Goal: Information Seeking & Learning: Learn about a topic

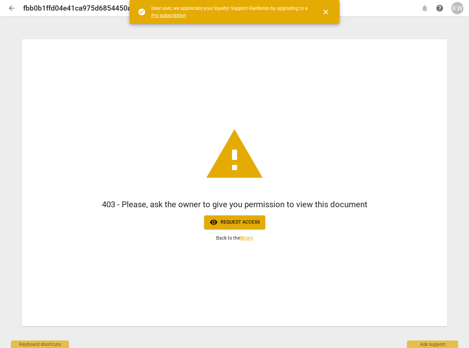
click at [458, 9] on div "KW" at bounding box center [457, 8] width 12 height 12
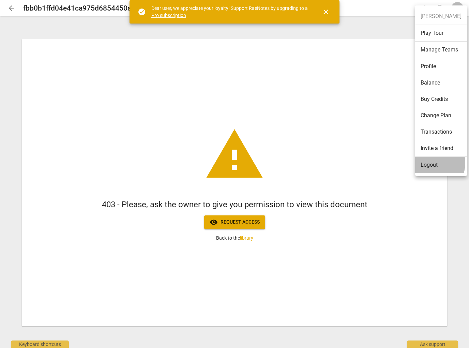
click at [428, 163] on li "Logout" at bounding box center [441, 165] width 52 height 16
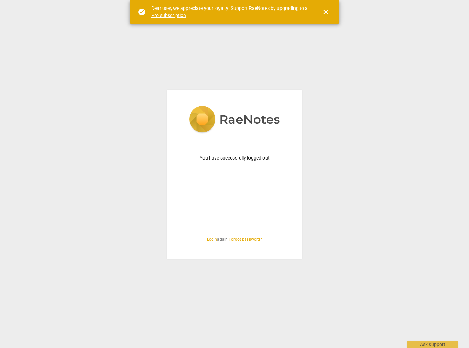
click at [209, 242] on div "You have successfully logged out Login again | Forgot password?" at bounding box center [234, 174] width 135 height 169
click at [209, 239] on link "Login" at bounding box center [212, 239] width 10 height 5
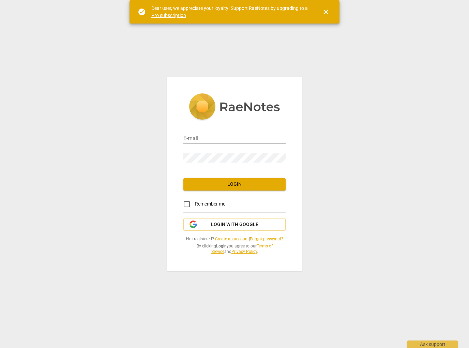
type input "[PERSON_NAME][EMAIL_ADDRESS][DOMAIN_NAME]"
click at [229, 184] on span "Login" at bounding box center [234, 184] width 91 height 7
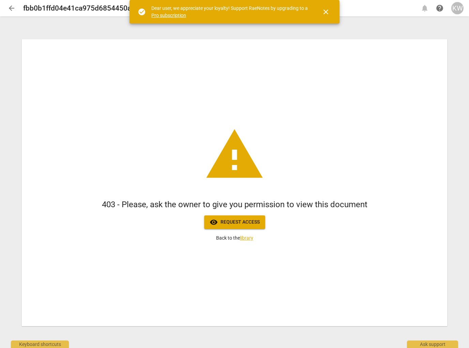
click at [456, 3] on div "KW" at bounding box center [457, 8] width 12 height 12
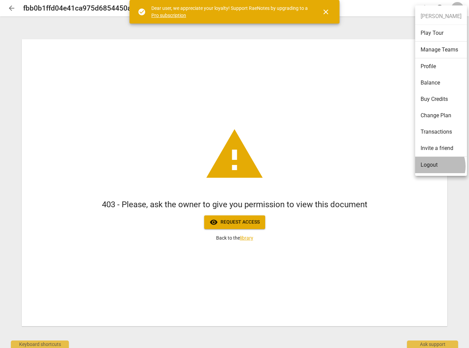
click at [433, 166] on li "Logout" at bounding box center [441, 165] width 52 height 16
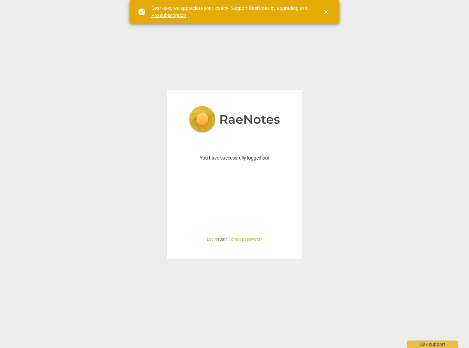
click at [207, 240] on link "Login" at bounding box center [212, 239] width 10 height 5
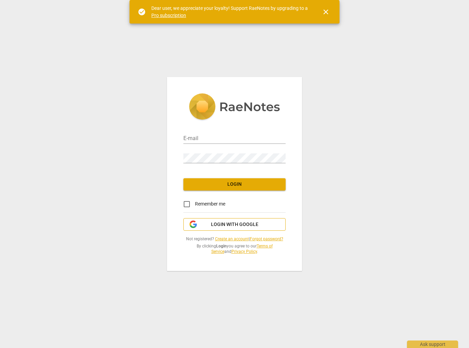
type input "kelly@coachacademy.com"
click at [211, 224] on span "Login with Google" at bounding box center [234, 224] width 91 height 7
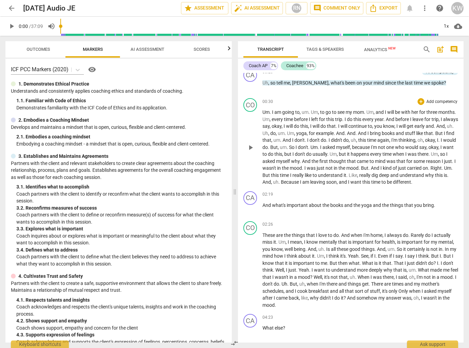
scroll to position [71, 0]
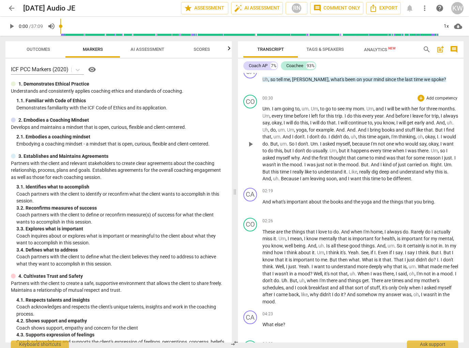
click at [252, 143] on button "play_arrow" at bounding box center [250, 144] width 11 height 11
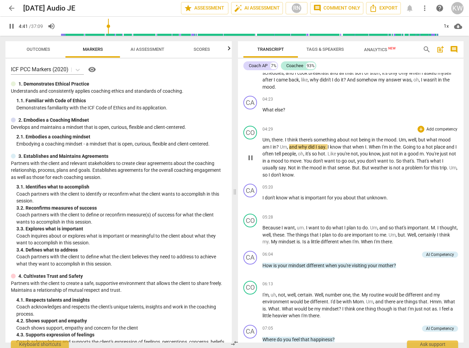
scroll to position [288, 0]
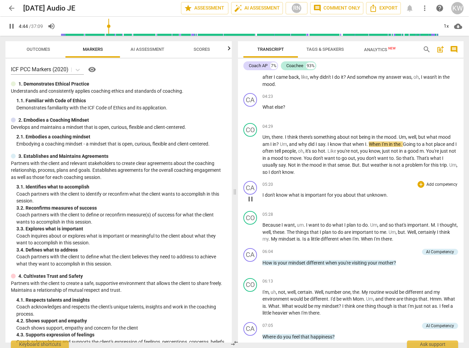
click at [250, 203] on span "pause" at bounding box center [251, 199] width 8 height 8
click at [252, 203] on span "play_arrow" at bounding box center [251, 199] width 8 height 8
click at [252, 203] on span "pause" at bounding box center [251, 199] width 8 height 8
drag, startPoint x: 377, startPoint y: 203, endPoint x: 390, endPoint y: 205, distance: 12.8
click at [377, 198] on span "unknown" at bounding box center [377, 194] width 20 height 5
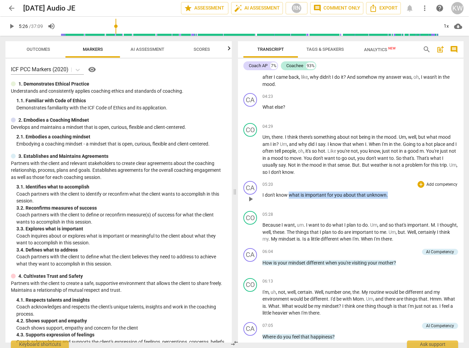
drag, startPoint x: 385, startPoint y: 202, endPoint x: 288, endPoint y: 202, distance: 96.2
click at [288, 199] on p "I don't know what is important for you about that unknown ." at bounding box center [361, 195] width 196 height 7
copy p "what is important for you about that unknown ."
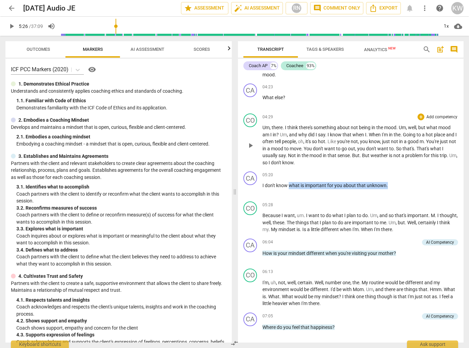
scroll to position [302, 0]
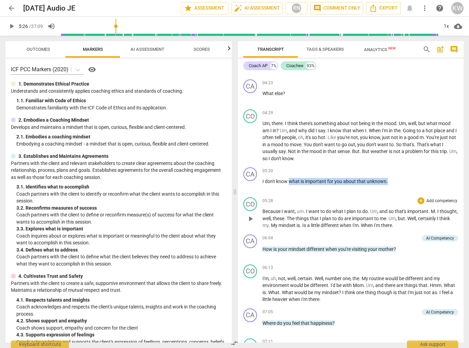
click at [251, 223] on span "play_arrow" at bounding box center [251, 219] width 8 height 8
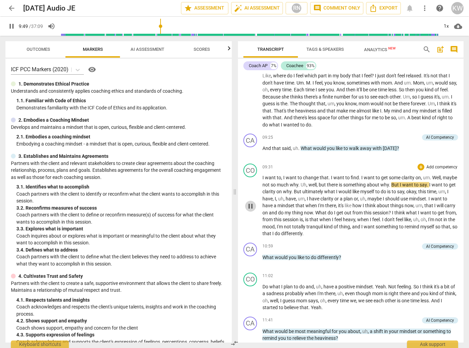
click at [252, 210] on span "pause" at bounding box center [251, 206] width 8 height 8
click at [11, 26] on span "play_arrow" at bounding box center [12, 26] width 8 height 8
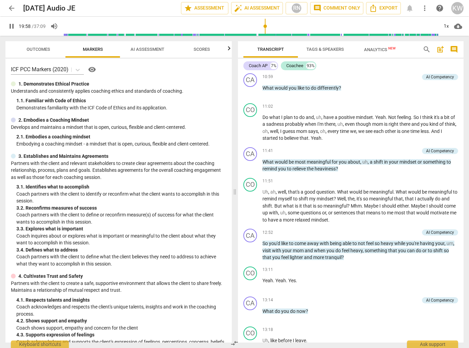
scroll to position [1298, 0]
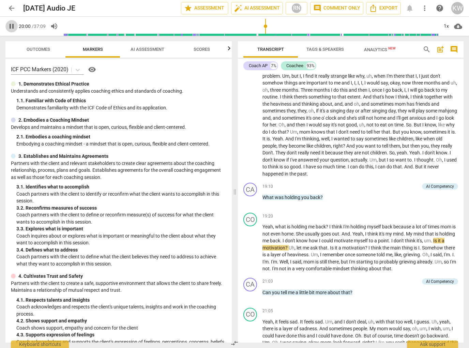
click at [11, 28] on span "pause" at bounding box center [12, 26] width 8 height 8
click at [11, 28] on span "play_arrow" at bounding box center [12, 26] width 8 height 8
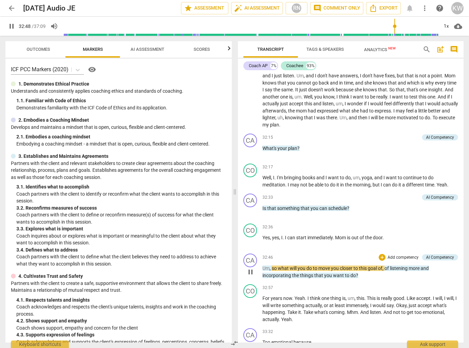
scroll to position [2117, 0]
click at [251, 276] on span "pause" at bounding box center [251, 272] width 8 height 8
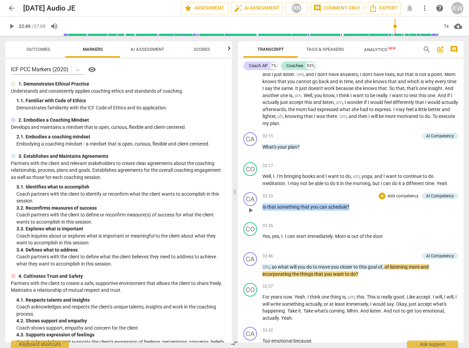
drag, startPoint x: 353, startPoint y: 220, endPoint x: 263, endPoint y: 223, distance: 90.1
click at [263, 211] on p "Is that something that you can schedule ?" at bounding box center [361, 207] width 196 height 7
copy p "Is that something that you can schedule ?"
click at [12, 26] on span "play_arrow" at bounding box center [12, 26] width 8 height 8
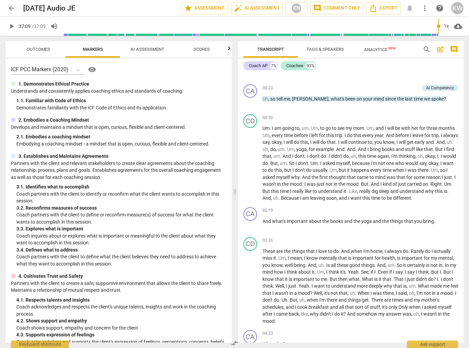
scroll to position [0, 0]
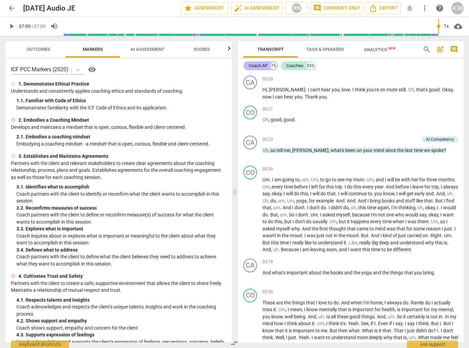
click at [257, 62] on div "Coach AP 7%" at bounding box center [260, 65] width 35 height 9
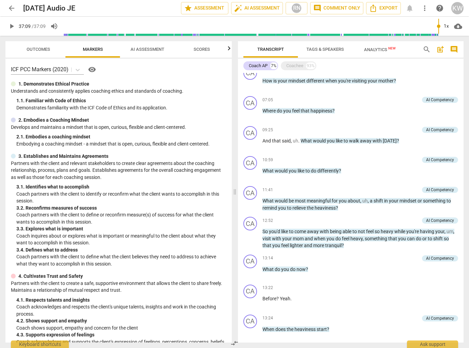
scroll to position [171, 0]
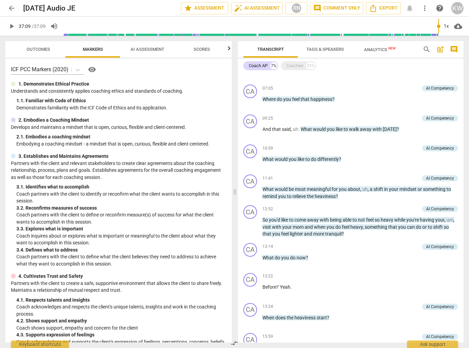
type input "2229"
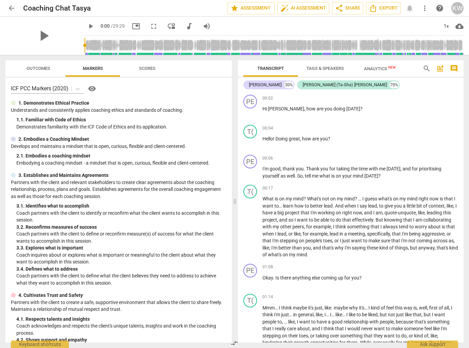
click at [85, 31] on button "play_arrow" at bounding box center [91, 26] width 12 height 12
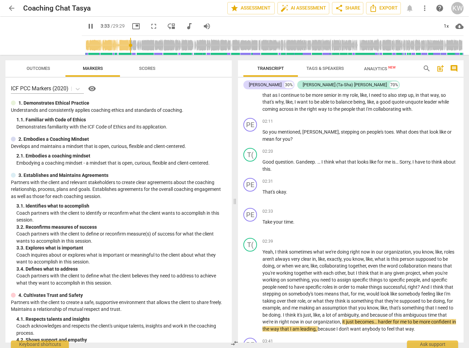
click at [85, 30] on button "pause" at bounding box center [91, 26] width 12 height 12
click at [85, 30] on button "play_arrow" at bounding box center [91, 26] width 12 height 12
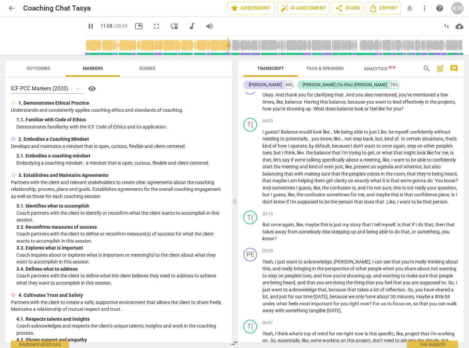
scroll to position [1283, 0]
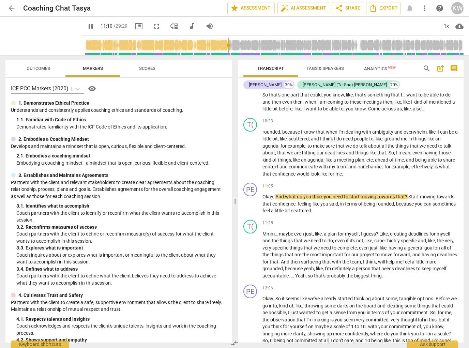
click at [87, 25] on span "pause" at bounding box center [91, 26] width 8 height 8
click at [87, 27] on span "play_arrow" at bounding box center [91, 26] width 8 height 8
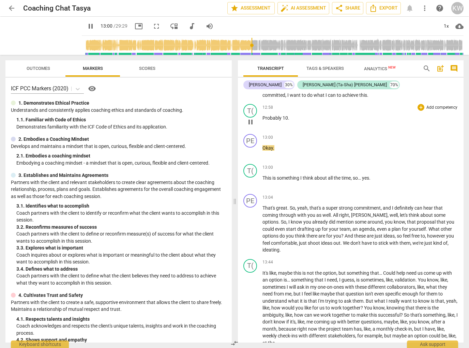
click at [251, 126] on span "pause" at bounding box center [251, 122] width 8 height 8
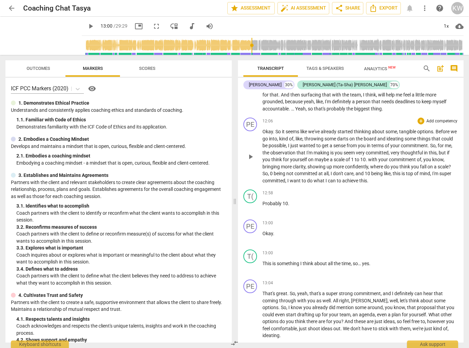
scroll to position [1454, 0]
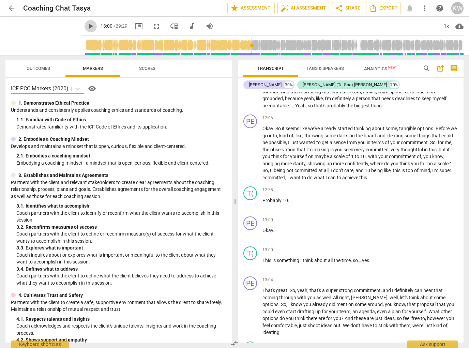
click at [87, 24] on span "play_arrow" at bounding box center [91, 26] width 8 height 8
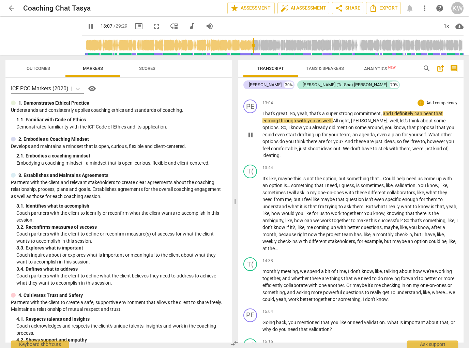
scroll to position [1637, 0]
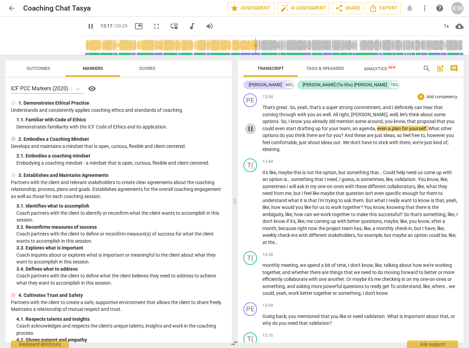
click at [252, 133] on span "pause" at bounding box center [251, 129] width 8 height 8
click at [87, 26] on span "play_arrow" at bounding box center [91, 26] width 8 height 8
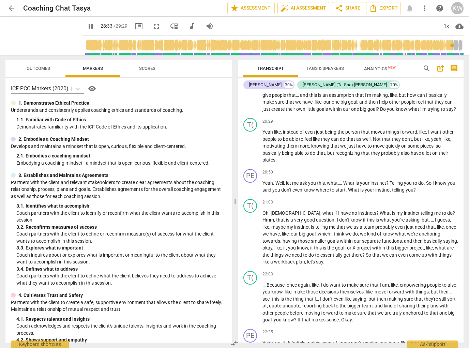
scroll to position [3760, 0]
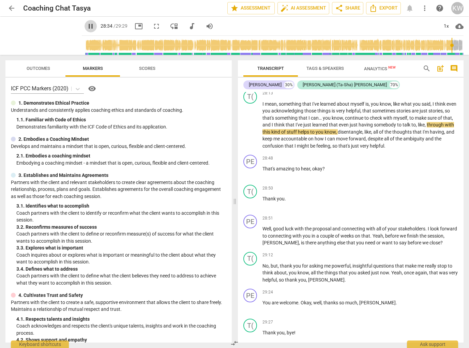
drag, startPoint x: 82, startPoint y: 29, endPoint x: 86, endPoint y: 27, distance: 4.7
click at [87, 29] on span "pause" at bounding box center [91, 26] width 8 height 8
click at [264, 87] on div "Penny Efthimiou" at bounding box center [265, 84] width 33 height 7
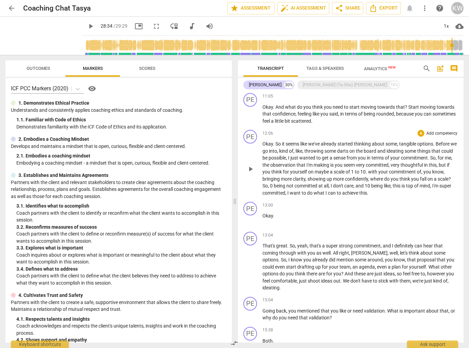
scroll to position [455, 0]
type input "1715"
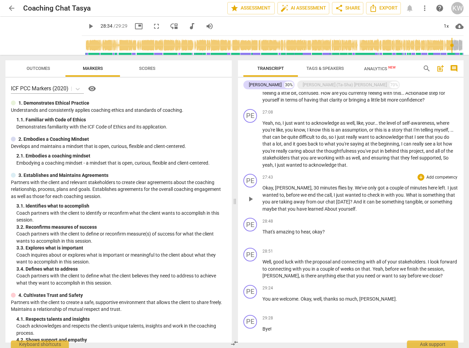
scroll to position [1400, 0]
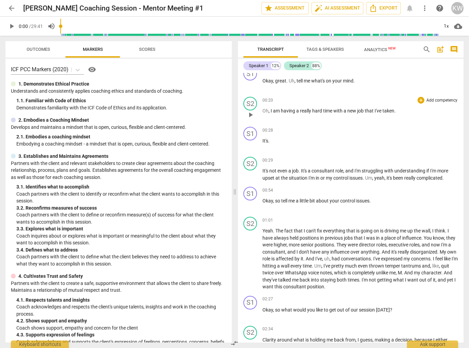
scroll to position [124, 0]
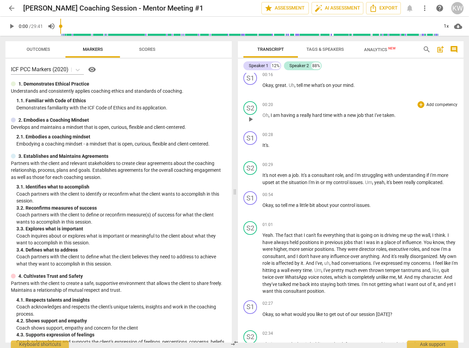
click at [248, 119] on span "play_arrow" at bounding box center [251, 119] width 8 height 8
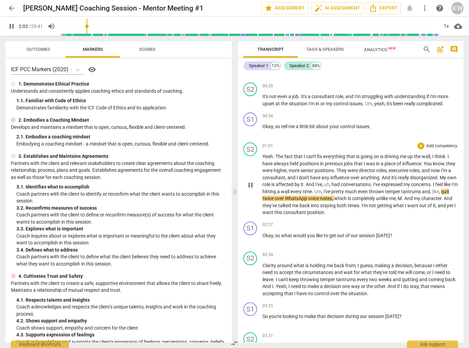
scroll to position [207, 0]
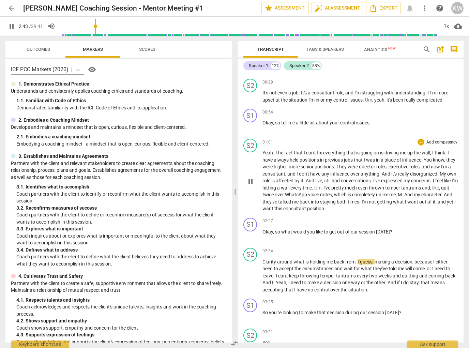
drag, startPoint x: 252, startPoint y: 182, endPoint x: 250, endPoint y: 178, distance: 4.6
click at [252, 182] on span "pause" at bounding box center [251, 181] width 8 height 8
drag, startPoint x: 394, startPoint y: 202, endPoint x: 398, endPoint y: 208, distance: 7.4
click at [398, 208] on p "Yeah . The fact that I can't fix everything that is going on is driving me up t…" at bounding box center [361, 180] width 196 height 63
copy p "I'm not getting what I want out of it , and yet I want this consultant position…"
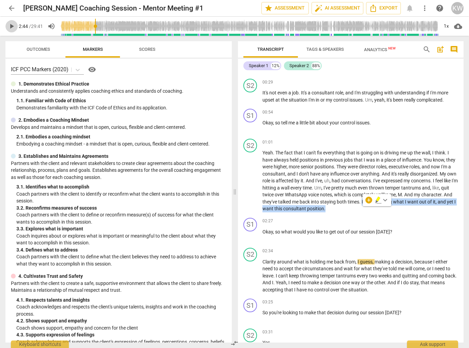
click at [14, 27] on span "play_arrow" at bounding box center [12, 26] width 8 height 8
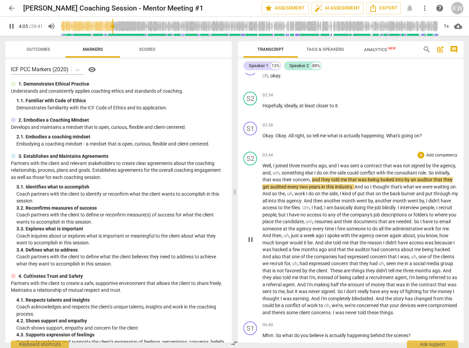
click at [249, 244] on span "pause" at bounding box center [251, 240] width 8 height 8
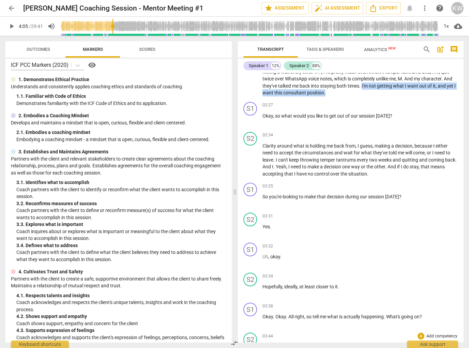
scroll to position [322, 0]
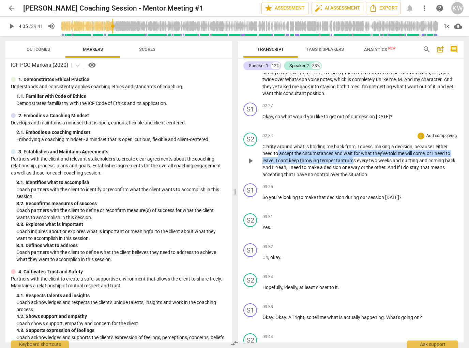
drag, startPoint x: 278, startPoint y: 153, endPoint x: 355, endPoint y: 159, distance: 77.3
click at [355, 159] on p "Clarity around what is holding me back from , I guess , making a decision , bec…" at bounding box center [361, 160] width 196 height 35
click at [355, 159] on span "tantrums" at bounding box center [346, 160] width 21 height 5
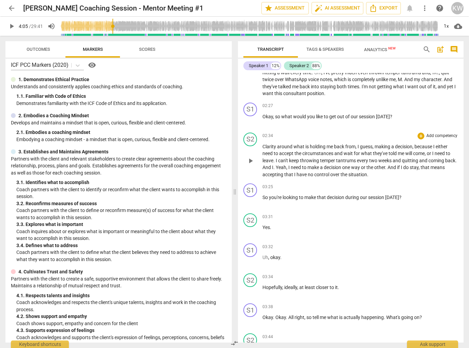
drag, startPoint x: 262, startPoint y: 146, endPoint x: 314, endPoint y: 147, distance: 51.8
click at [349, 146] on div "S2 play_arrow pause 02:34 + Add competency keyboard_arrow_right Clarity around …" at bounding box center [351, 155] width 226 height 51
drag, startPoint x: 263, startPoint y: 146, endPoint x: 415, endPoint y: 148, distance: 151.7
click at [415, 148] on p "Clarity around what is holding me back from , I guess , making a decision , bec…" at bounding box center [361, 160] width 196 height 35
copy p "Clarity around what is holding me back from , I guess , making a decision ,"
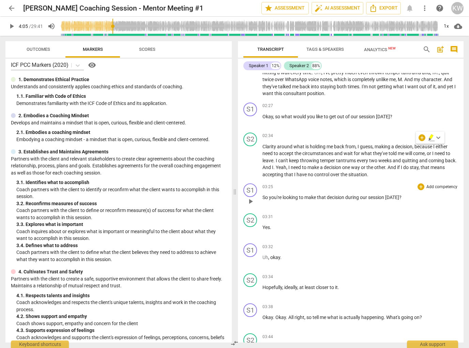
drag, startPoint x: 298, startPoint y: 196, endPoint x: 294, endPoint y: 197, distance: 4.2
click at [298, 196] on span "looking" at bounding box center [291, 197] width 16 height 5
drag, startPoint x: 263, startPoint y: 198, endPoint x: 389, endPoint y: 203, distance: 126.2
click at [389, 203] on div "03:25 + Add competency keyboard_arrow_right So you're looking to make that deci…" at bounding box center [361, 195] width 196 height 25
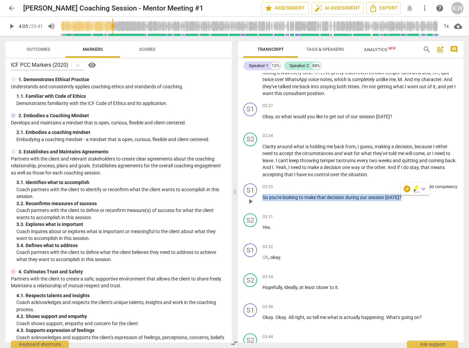
copy p "So you're looking to make that decision during our session [DATE] ?"
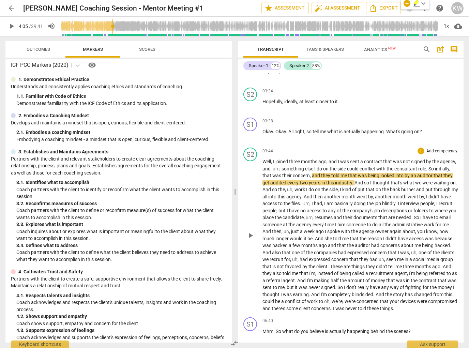
scroll to position [506, 0]
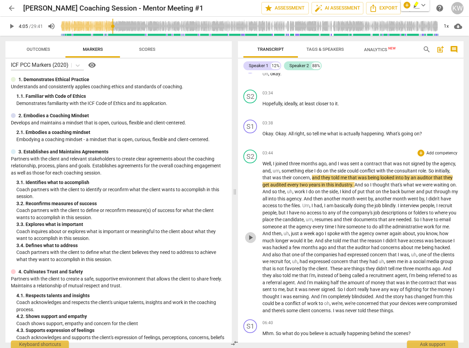
click at [251, 242] on span "play_arrow" at bounding box center [251, 238] width 8 height 8
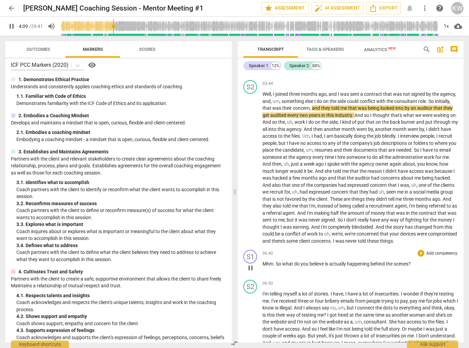
scroll to position [575, 0]
click at [284, 224] on p "Well , I joined [DATE] , and I was sent a contract that was not signed by the a…" at bounding box center [361, 168] width 196 height 154
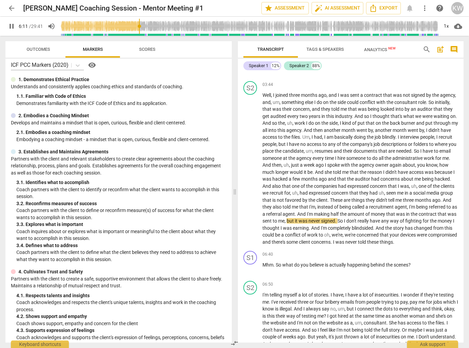
drag, startPoint x: 116, startPoint y: 26, endPoint x: 140, endPoint y: 26, distance: 23.9
click at [140, 26] on input "range" at bounding box center [249, 26] width 378 height 22
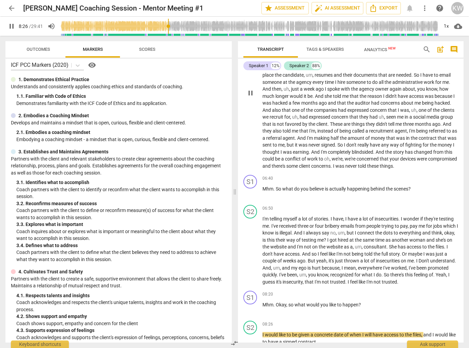
scroll to position [924, 0]
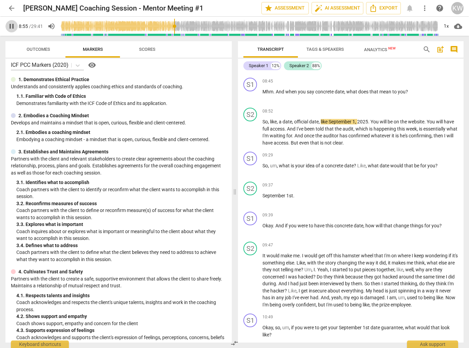
click at [8, 22] on span "pause" at bounding box center [12, 26] width 8 height 8
click at [250, 137] on span "play_arrow" at bounding box center [251, 133] width 8 height 8
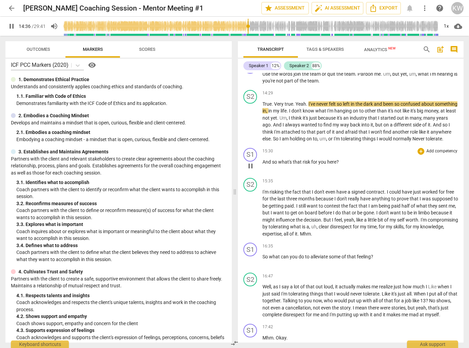
scroll to position [1522, 0]
drag, startPoint x: 328, startPoint y: 97, endPoint x: 316, endPoint y: 94, distance: 12.2
click at [316, 85] on p "Use the words join the team or quit the team . Pardon me . Um , but yet , um , …" at bounding box center [361, 78] width 196 height 14
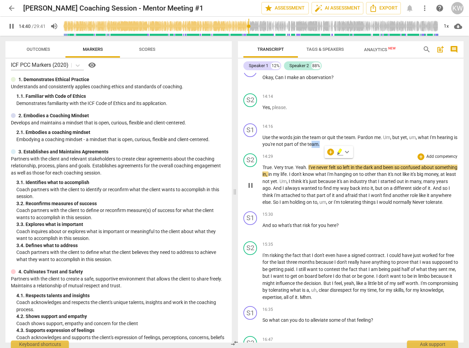
scroll to position [1456, 0]
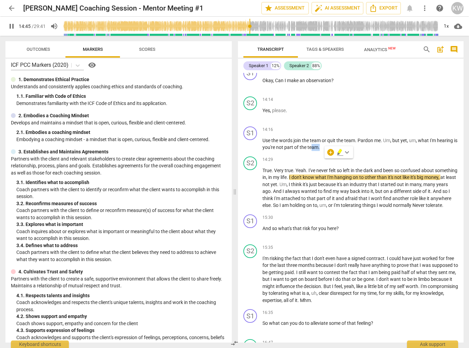
click at [14, 28] on span "pause" at bounding box center [12, 26] width 8 height 8
click at [12, 25] on span "play_arrow" at bounding box center [12, 26] width 8 height 8
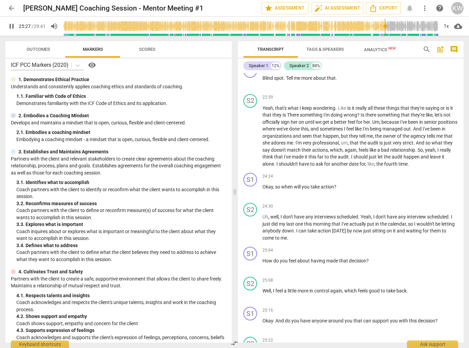
scroll to position [2569, 0]
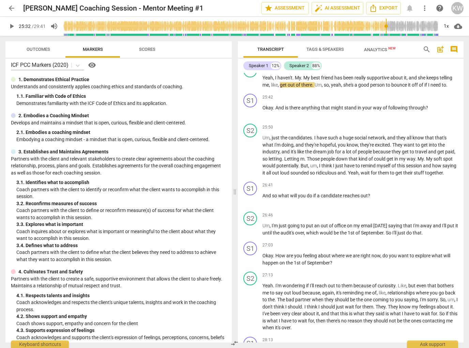
type input "1532"
